Goal: Information Seeking & Learning: Learn about a topic

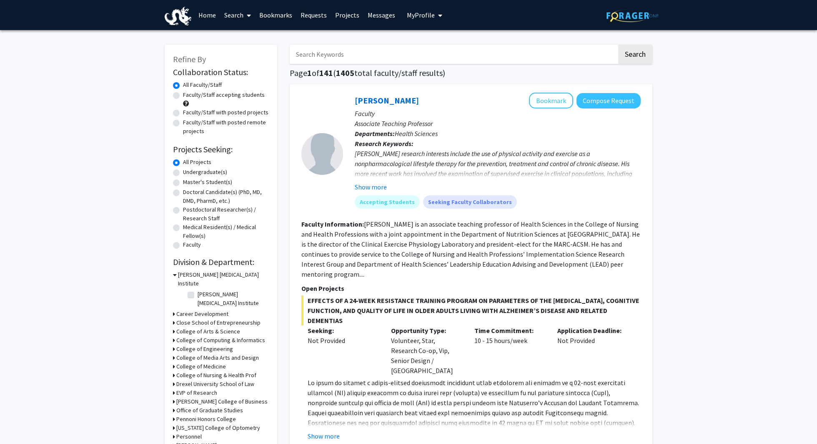
click at [345, 58] on input "Search Keywords" at bounding box center [453, 54] width 327 height 19
click at [618, 45] on button "Search" at bounding box center [635, 54] width 34 height 19
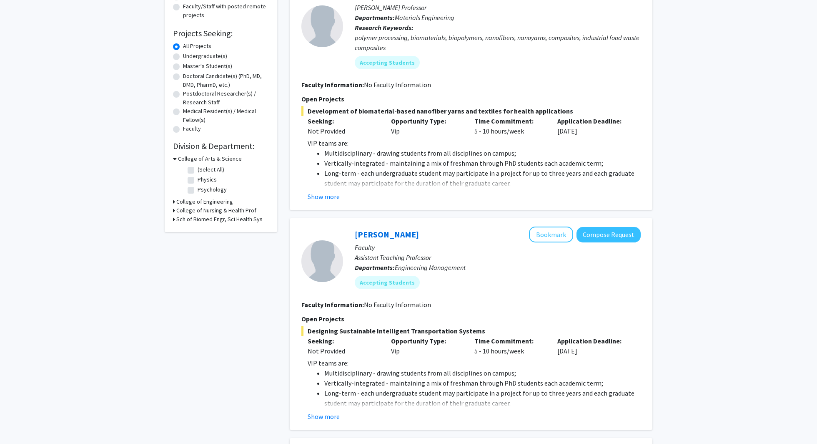
scroll to position [169, 0]
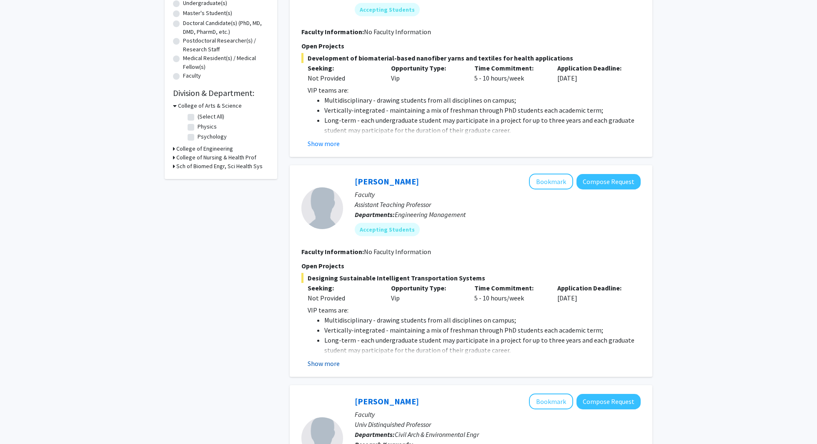
click at [326, 366] on button "Show more" at bounding box center [324, 363] width 32 height 10
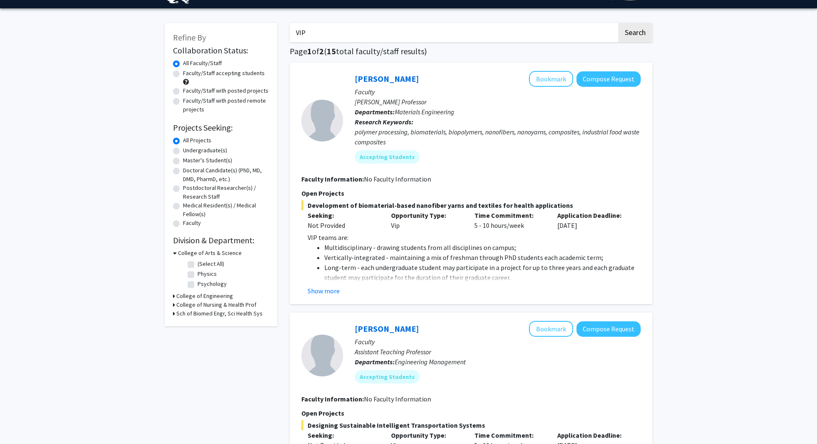
scroll to position [0, 0]
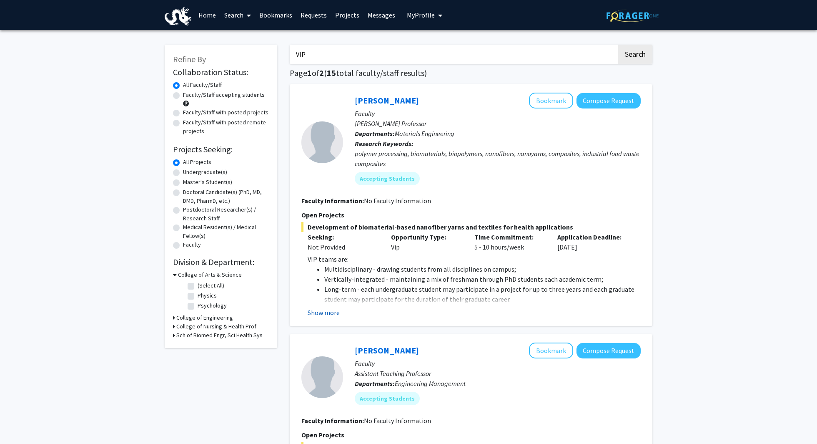
click at [323, 314] on button "Show more" at bounding box center [324, 312] width 32 height 10
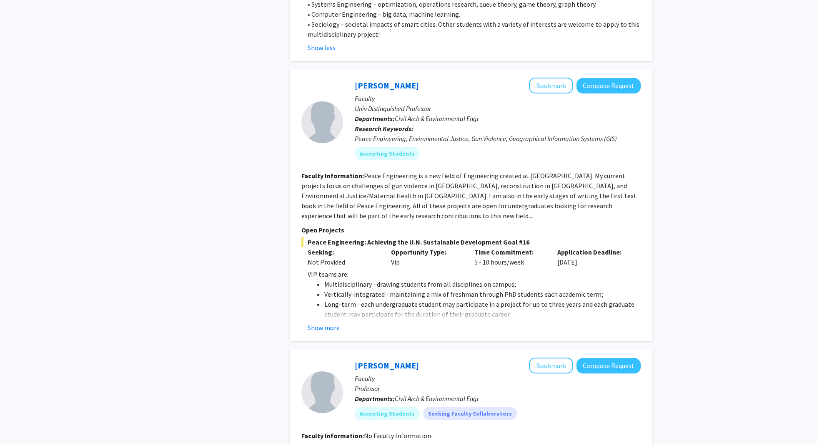
scroll to position [1598, 0]
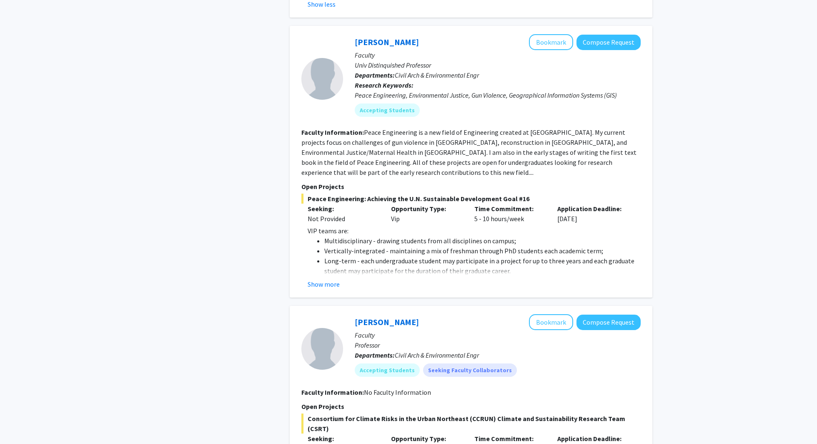
click at [322, 248] on fg-read-more "VIP teams are: Multidisciplinary - drawing students from all disciplines on cam…" at bounding box center [470, 257] width 339 height 63
click at [318, 258] on div "[PERSON_NAME] Bookmark Compose Request Faculty Univ Distinquished Professor Dep…" at bounding box center [471, 161] width 363 height 271
click at [318, 279] on button "Show more" at bounding box center [324, 284] width 32 height 10
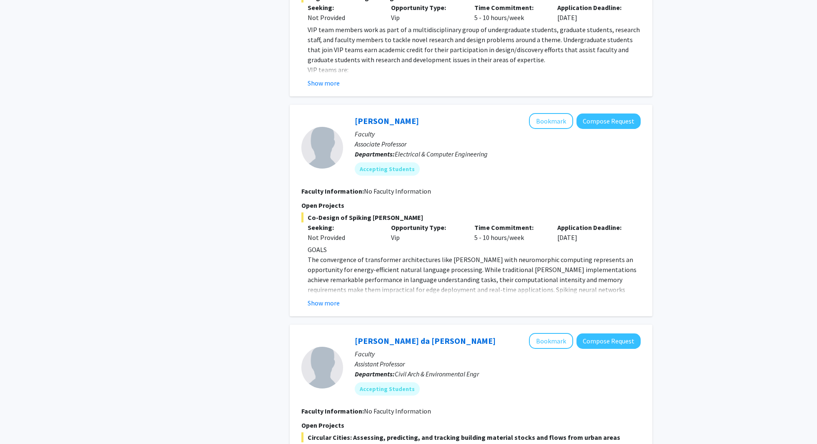
scroll to position [3214, 0]
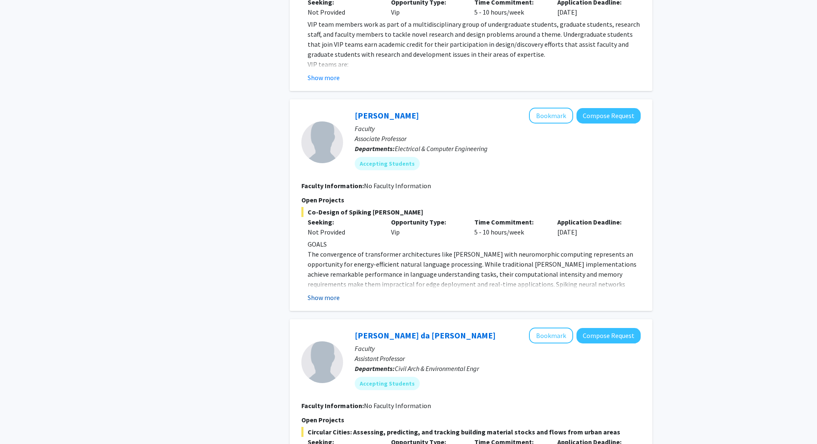
click at [319, 292] on button "Show more" at bounding box center [324, 297] width 32 height 10
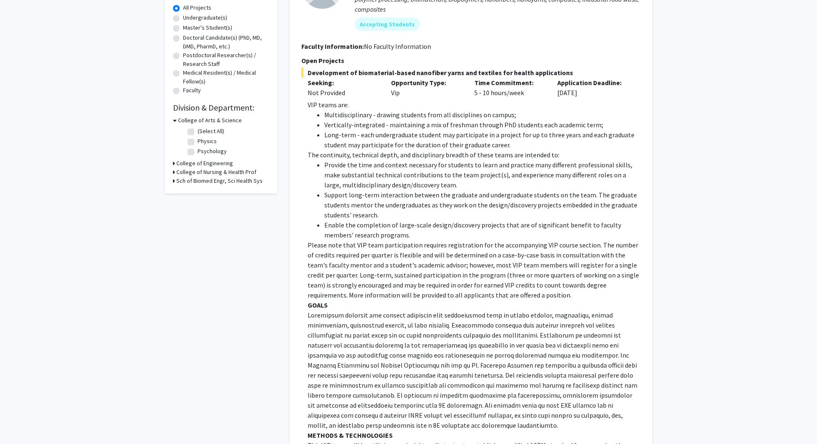
scroll to position [0, 0]
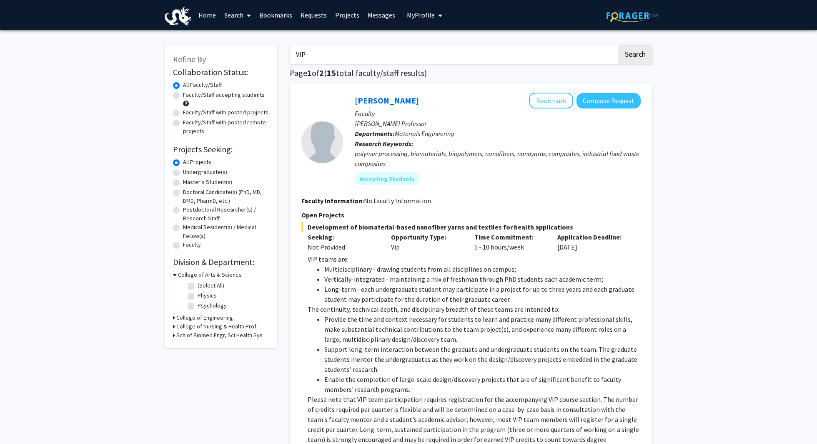
drag, startPoint x: 326, startPoint y: 58, endPoint x: 269, endPoint y: 58, distance: 56.7
type input "neuroengineering"
click at [618, 45] on button "Search" at bounding box center [635, 54] width 34 height 19
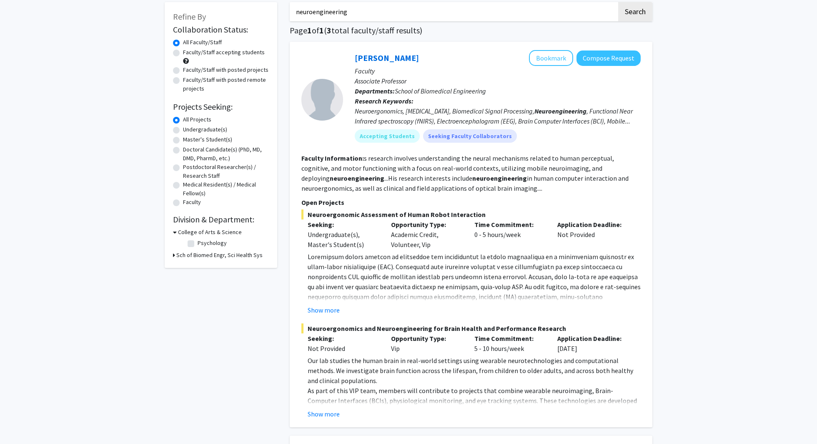
scroll to position [44, 0]
click at [327, 313] on button "Show more" at bounding box center [324, 308] width 32 height 10
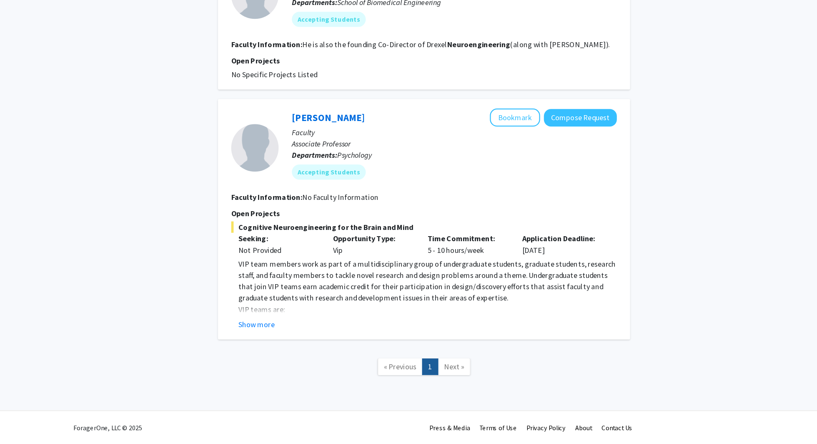
scroll to position [552, 0]
click at [330, 337] on button "Show more" at bounding box center [324, 338] width 32 height 10
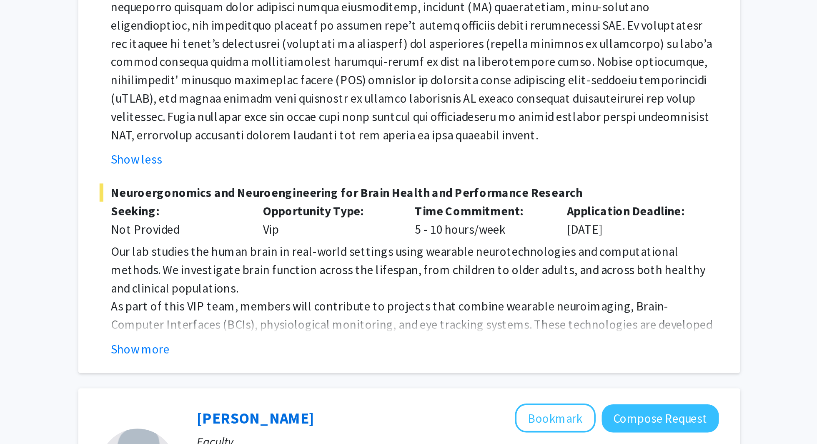
scroll to position [159, 0]
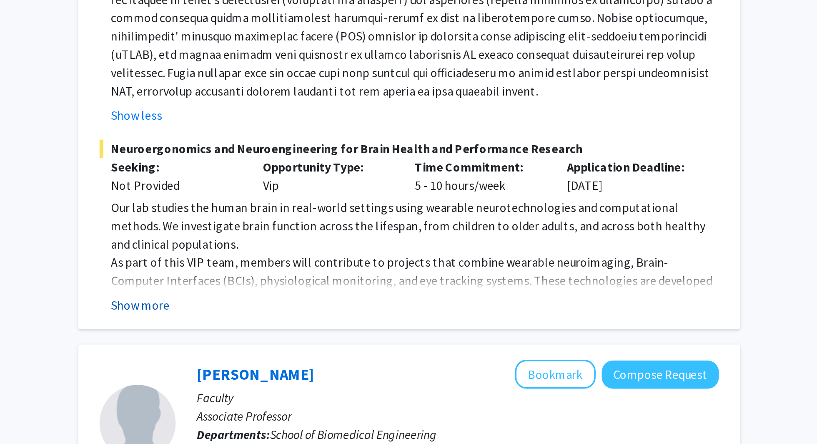
click at [326, 372] on button "Show more" at bounding box center [324, 367] width 32 height 10
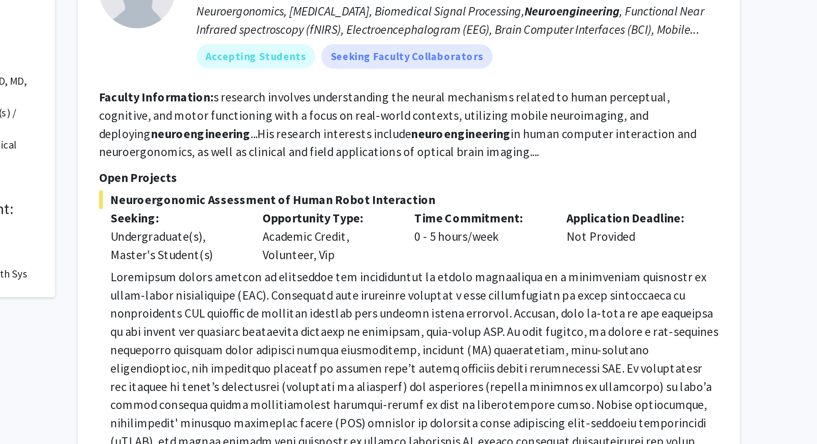
scroll to position [83, 0]
